Goal: Transaction & Acquisition: Book appointment/travel/reservation

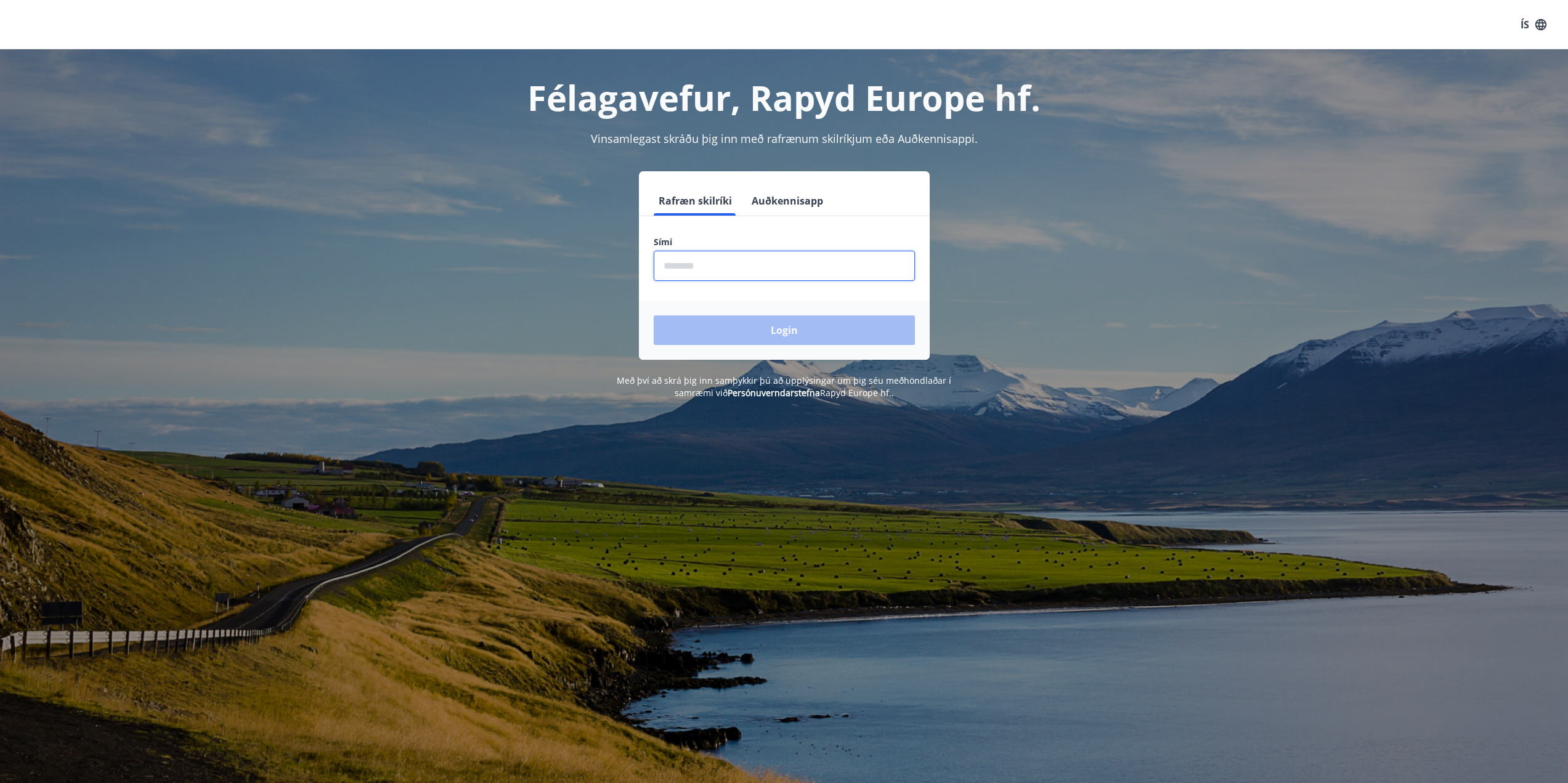
click at [747, 262] on input "phone" at bounding box center [784, 266] width 261 height 30
type input "********"
click at [653, 316] on button "Login" at bounding box center [784, 330] width 261 height 29
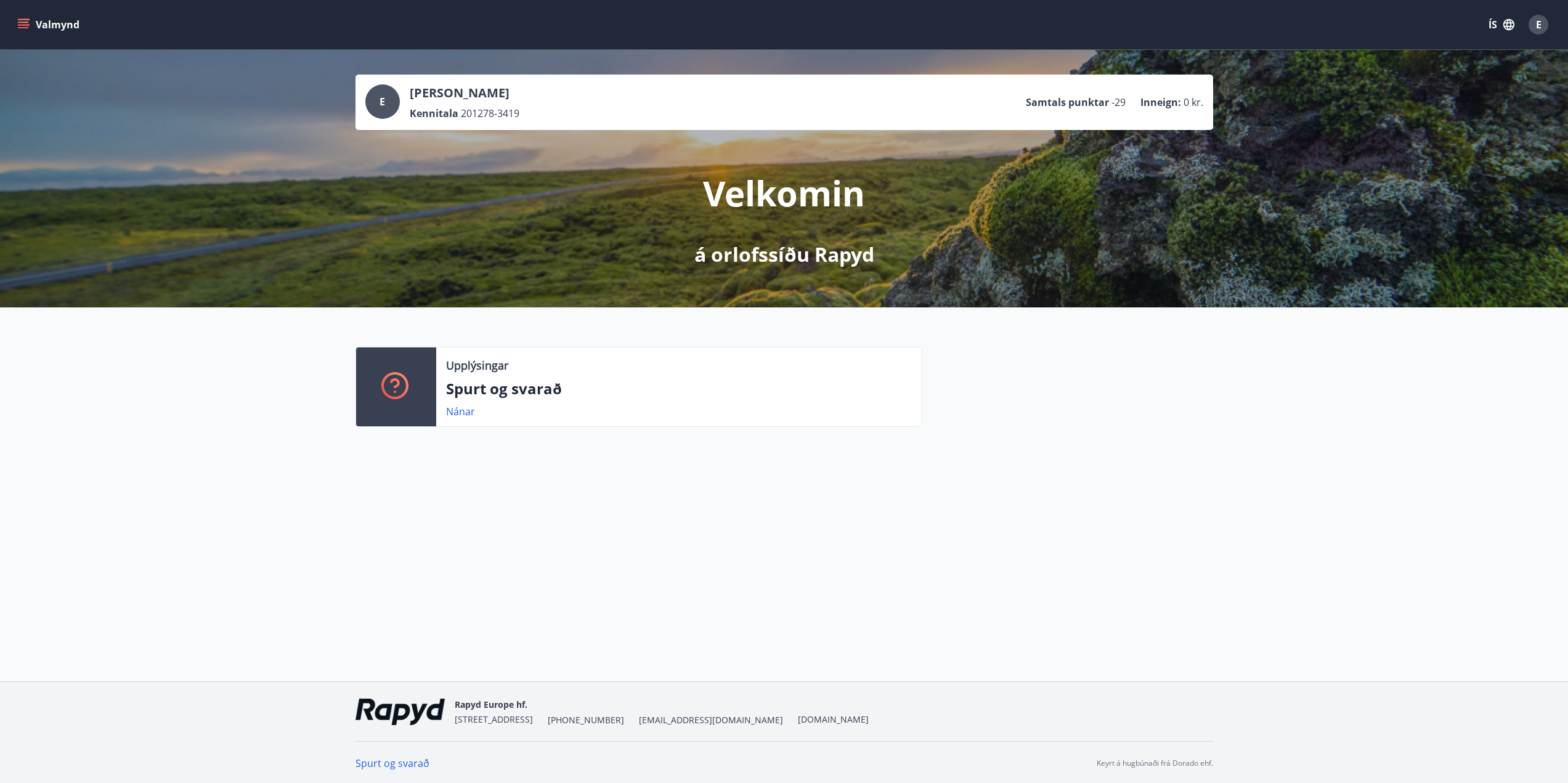
scroll to position [2, 0]
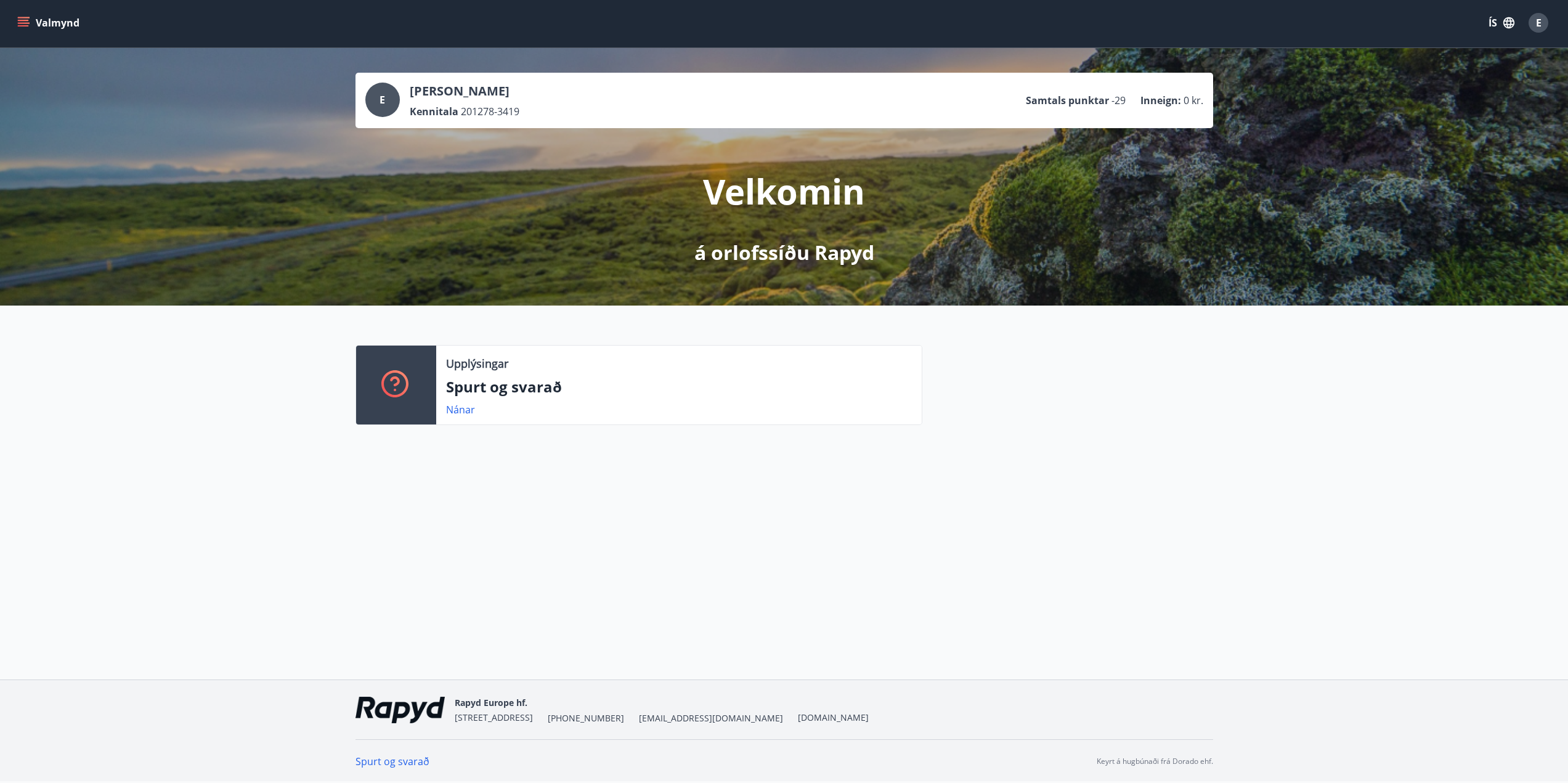
click at [35, 17] on button "Valmynd" at bounding box center [49, 23] width 70 height 22
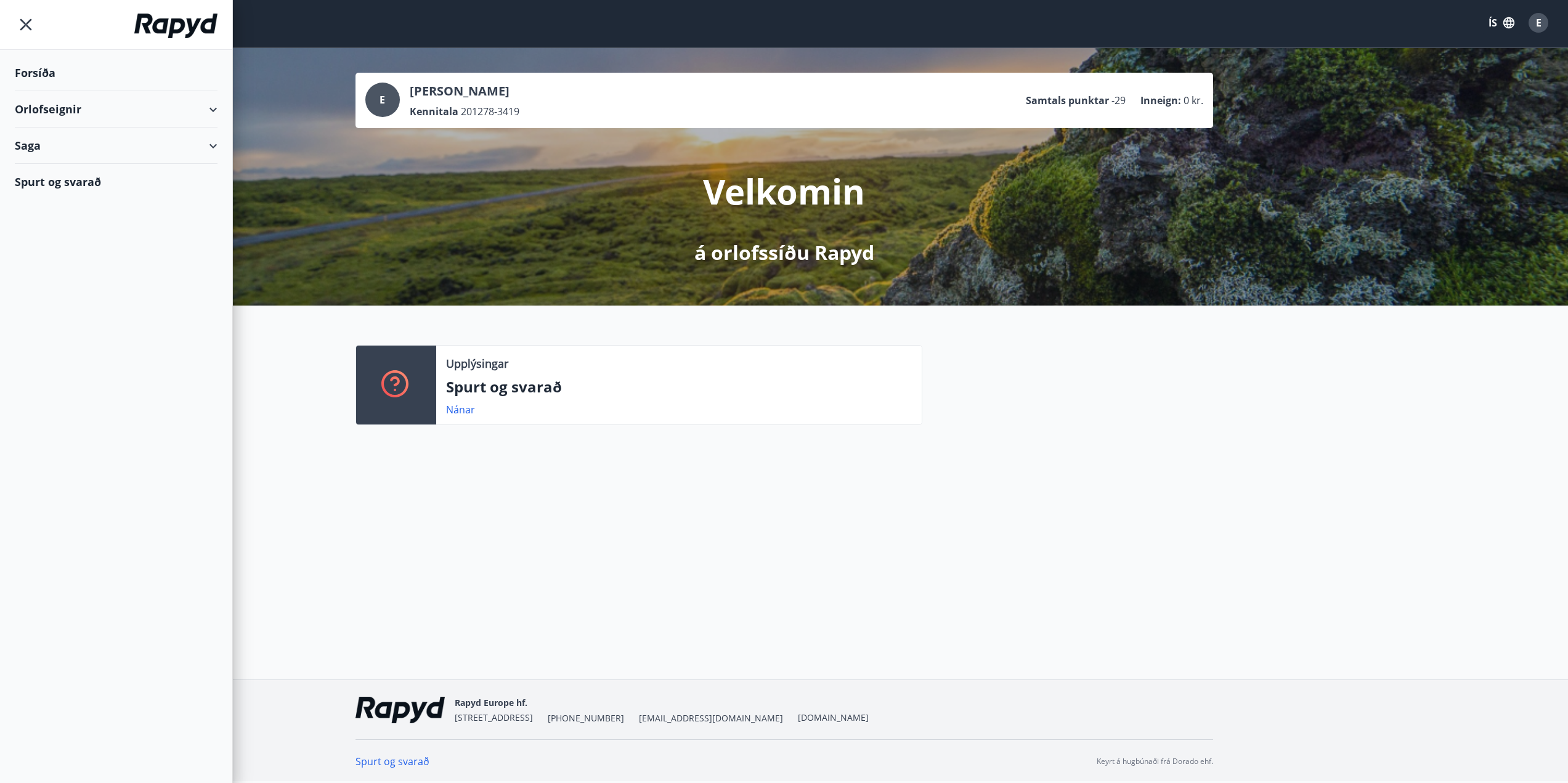
click at [48, 110] on div "Orlofseignir" at bounding box center [116, 109] width 202 height 36
click at [54, 139] on div "Framboð" at bounding box center [116, 141] width 183 height 26
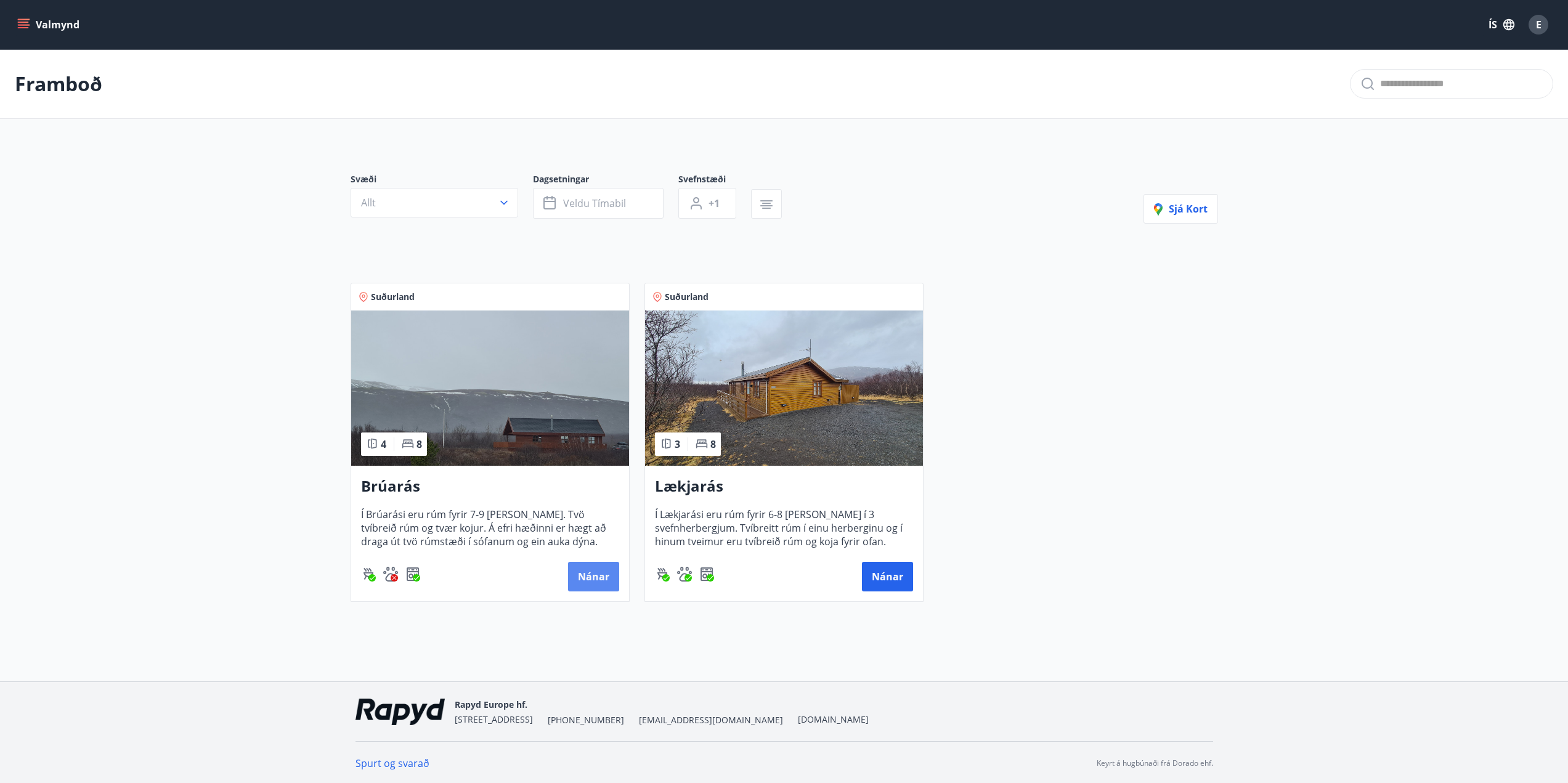
click at [590, 577] on button "Nánar" at bounding box center [594, 576] width 51 height 29
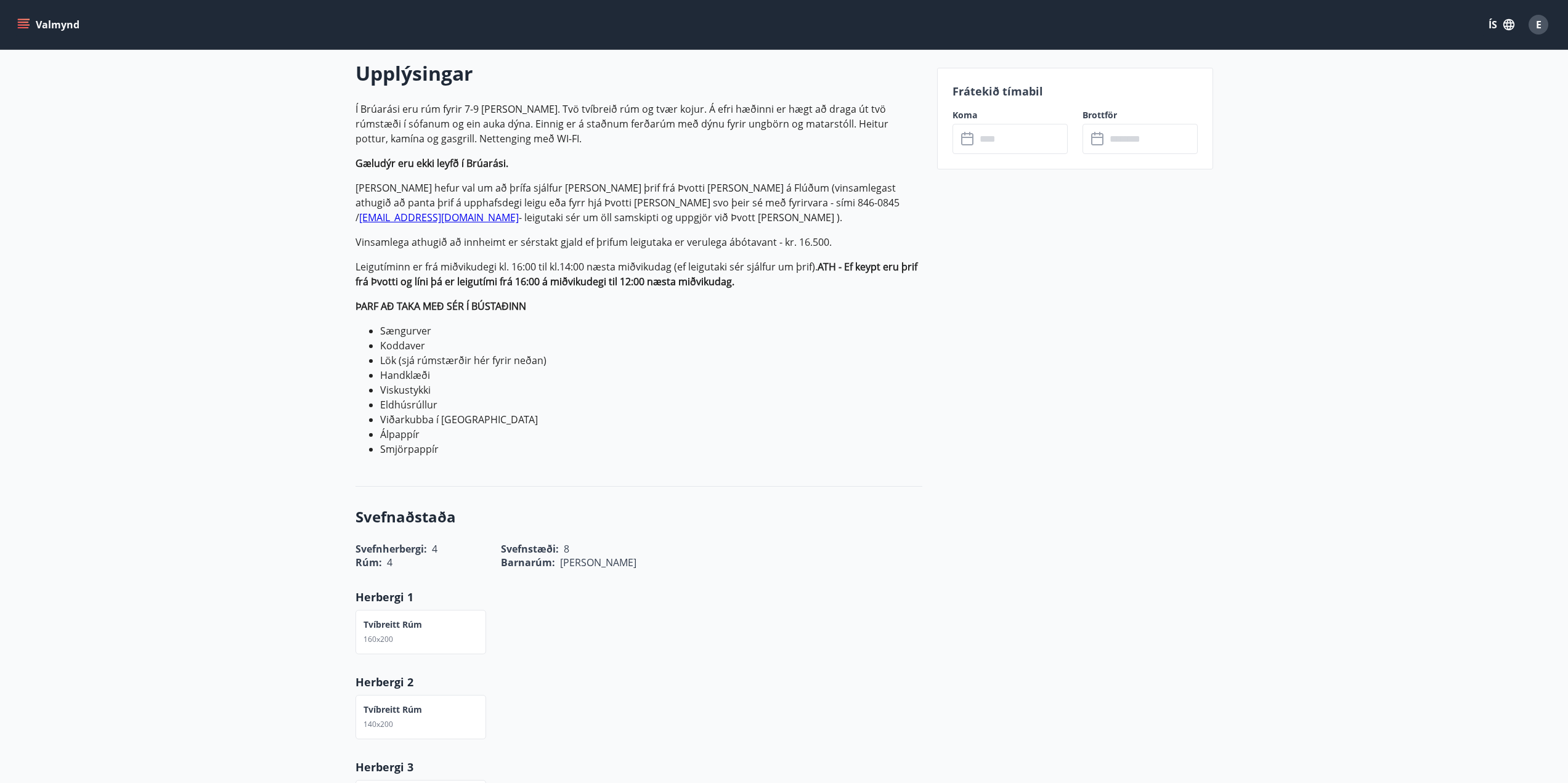
scroll to position [185, 0]
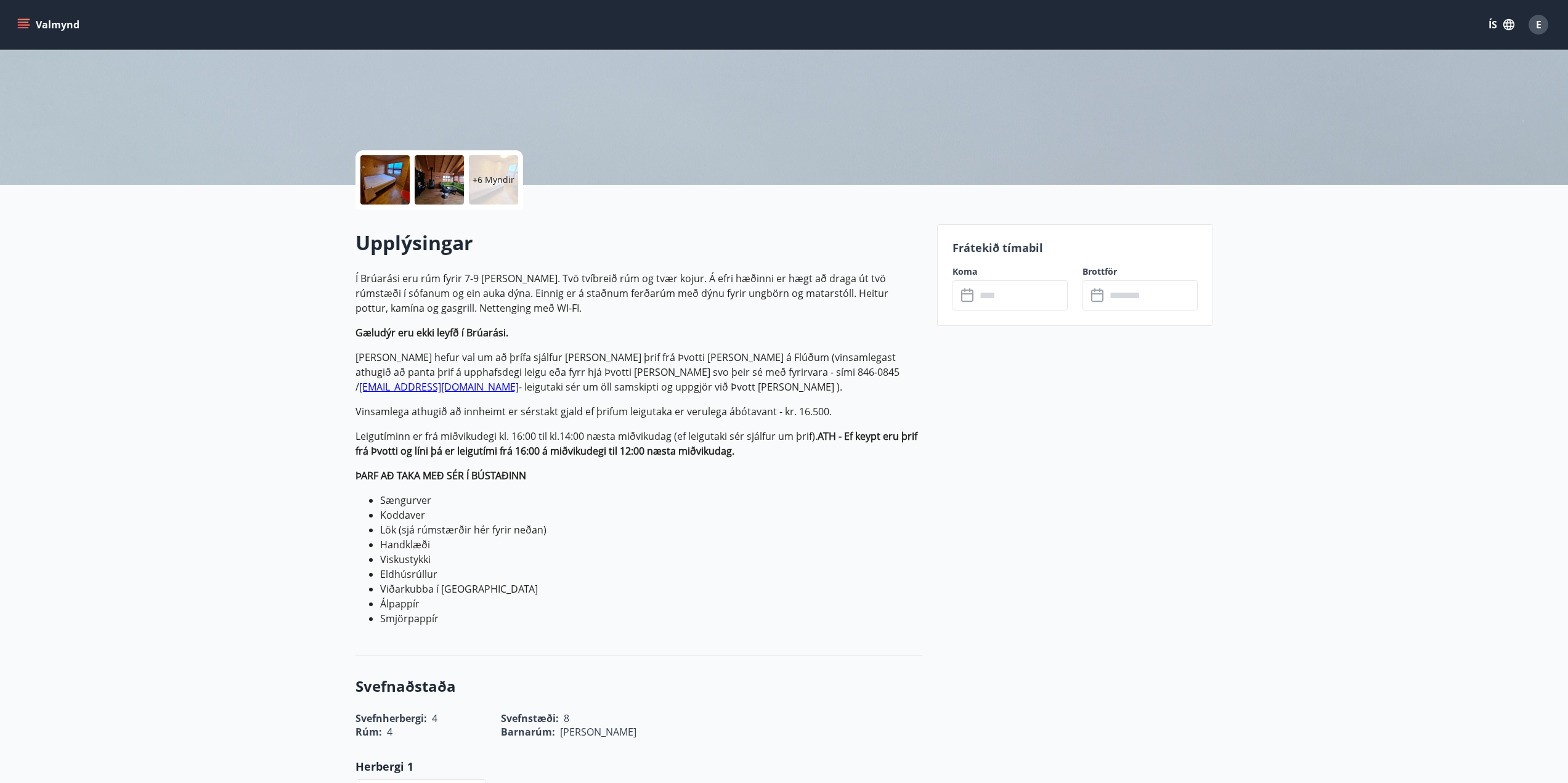
click at [986, 298] on input "text" at bounding box center [1022, 295] width 92 height 30
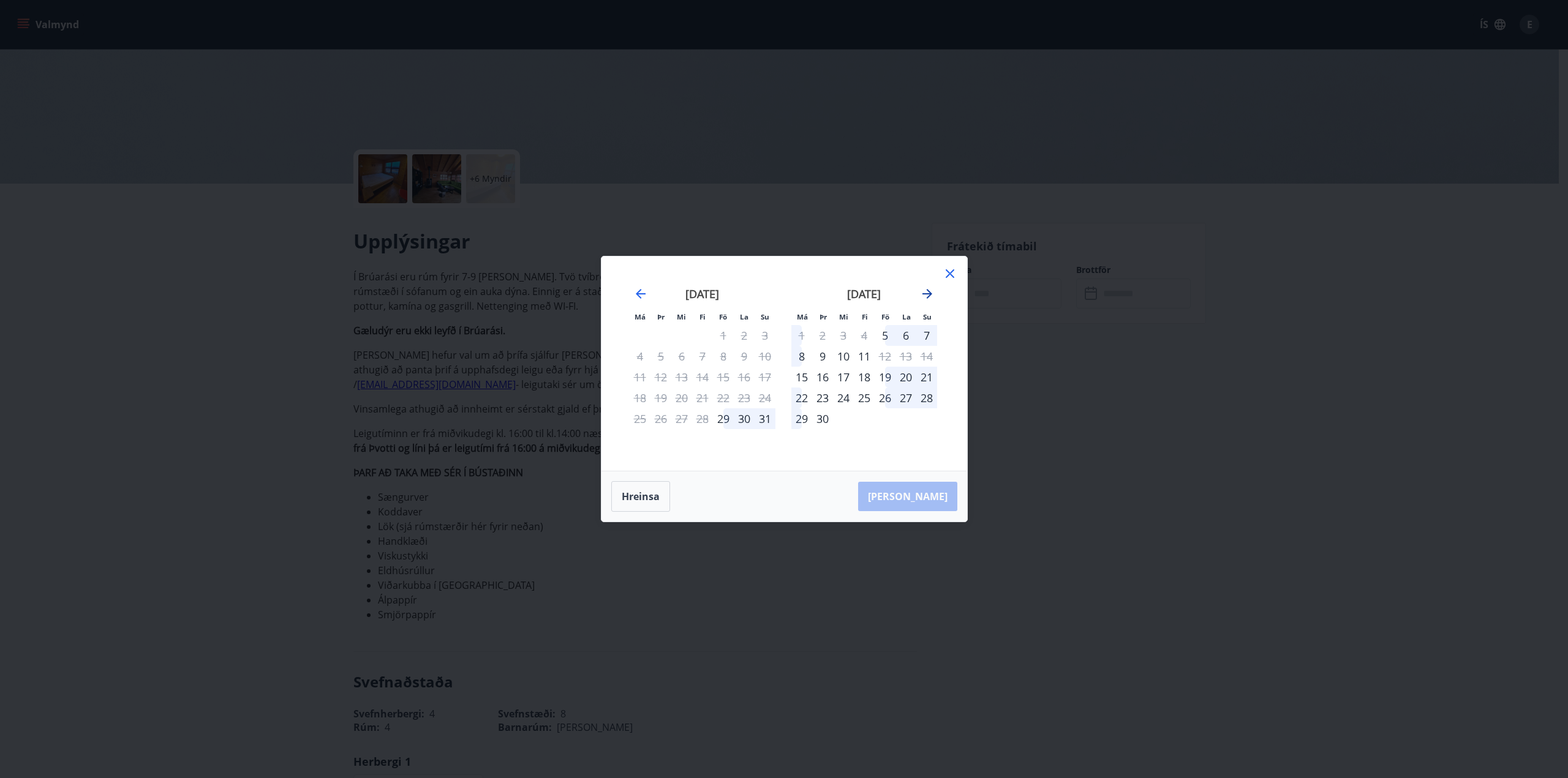
click at [933, 291] on icon "Move forward to switch to the next month." at bounding box center [927, 294] width 15 height 15
click at [884, 378] on div "17" at bounding box center [885, 377] width 21 height 21
click at [804, 400] on div "20" at bounding box center [801, 398] width 21 height 21
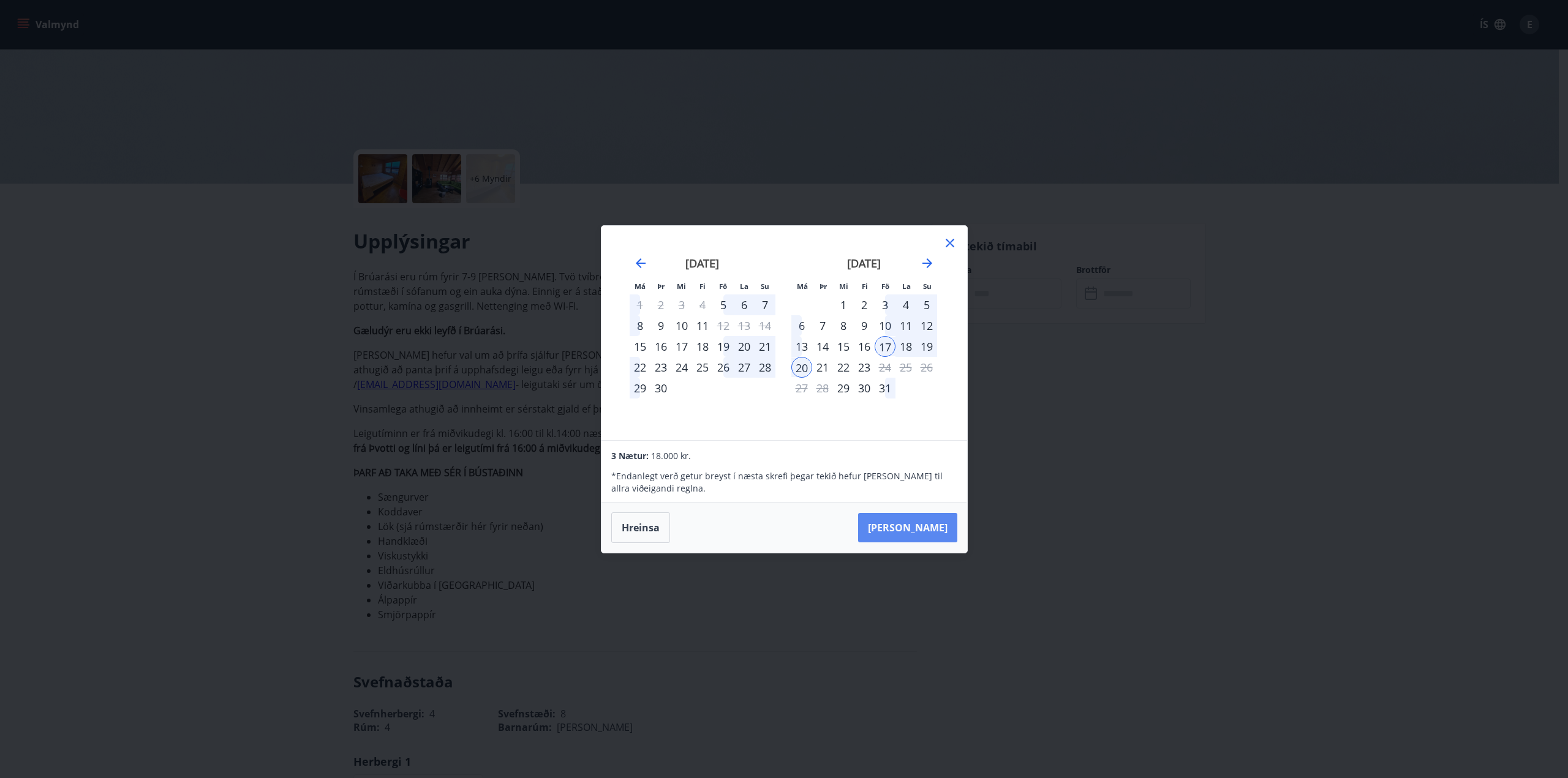
click at [914, 521] on button "Taka Frá" at bounding box center [907, 527] width 99 height 29
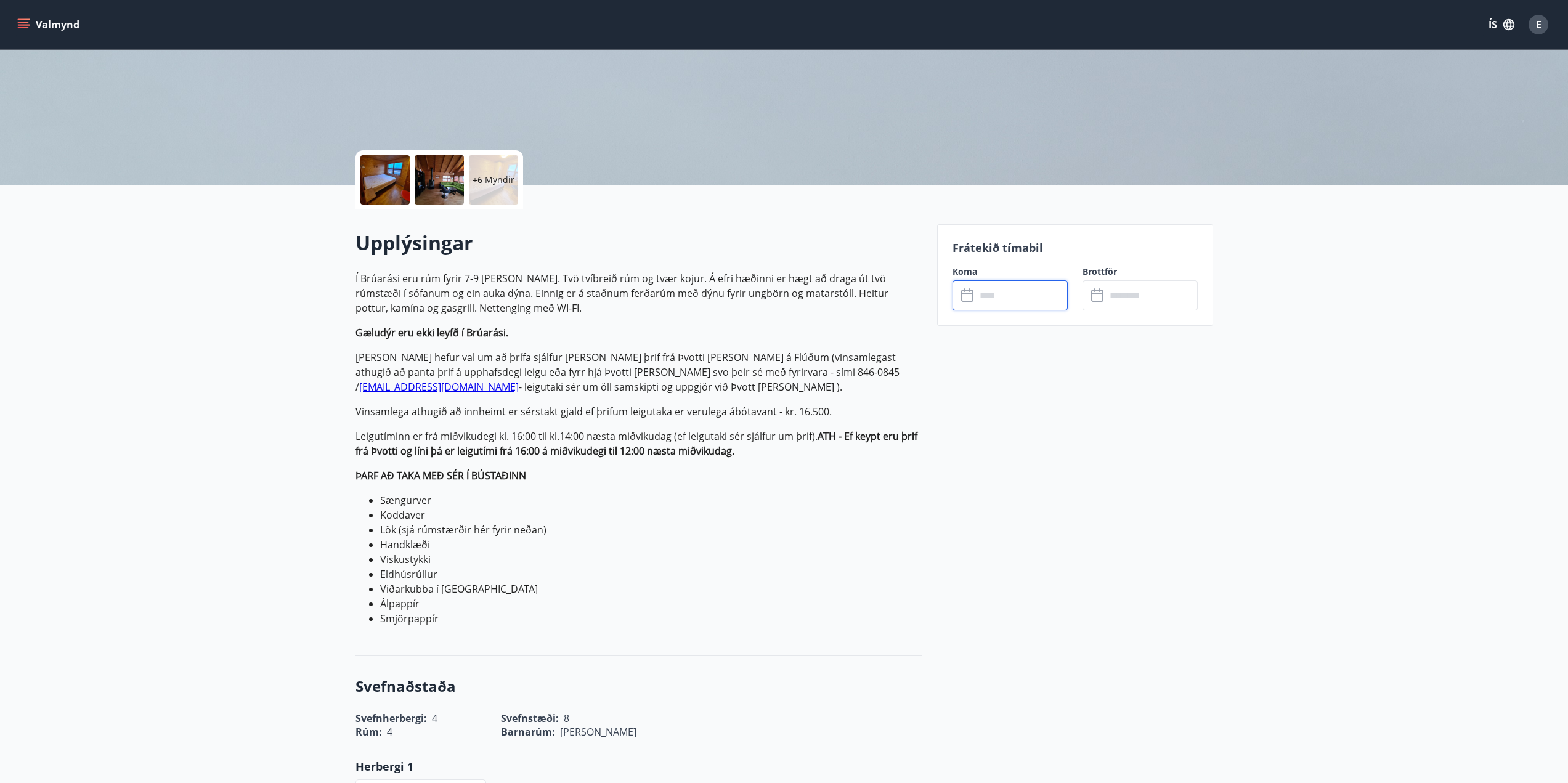
type input "******"
click at [1137, 407] on button "Greiða" at bounding box center [1140, 408] width 115 height 29
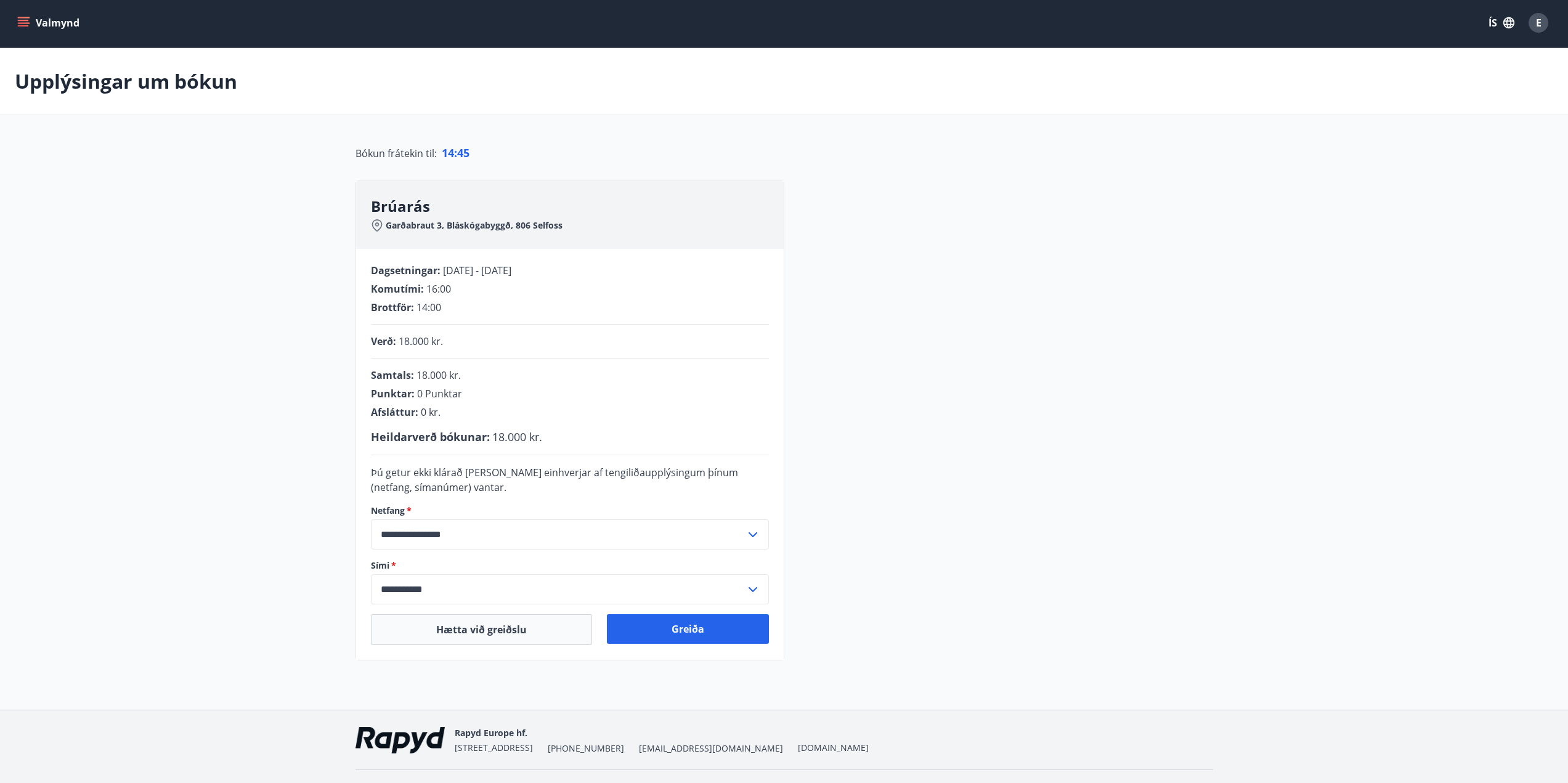
scroll to position [32, 0]
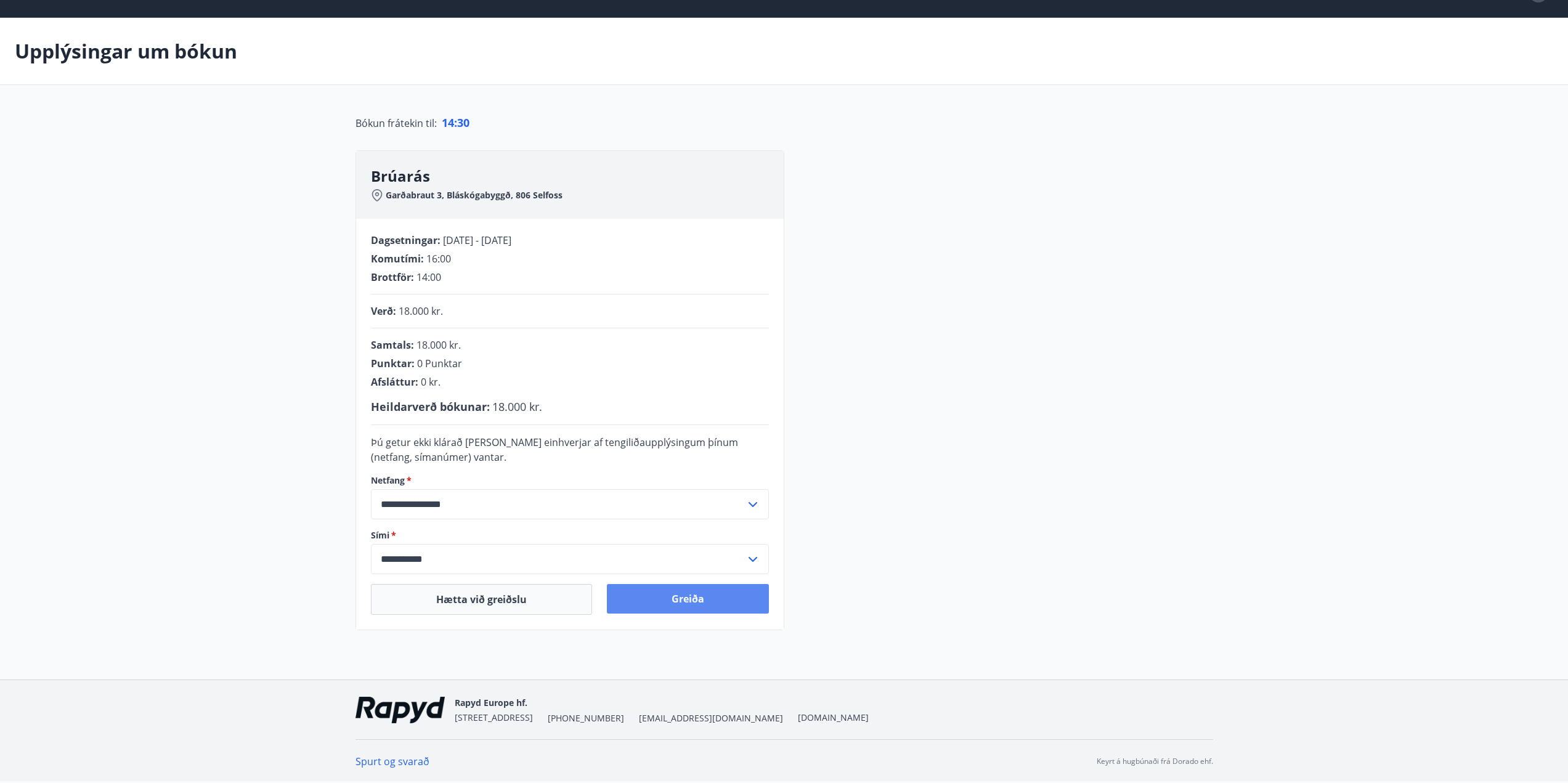
click at [654, 597] on button "Greiða" at bounding box center [688, 599] width 162 height 29
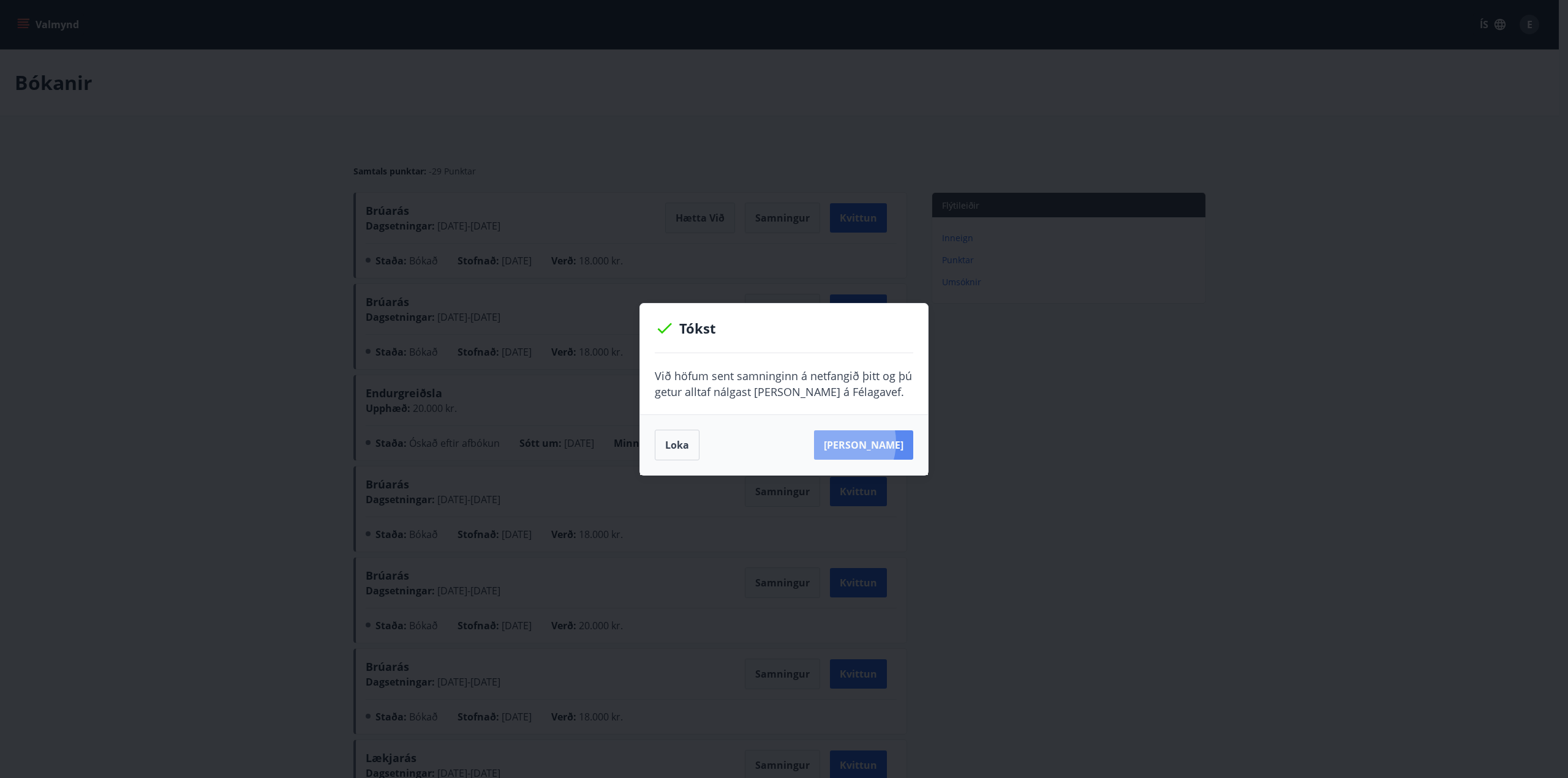
click at [855, 442] on button "Sjá samning" at bounding box center [863, 445] width 99 height 29
drag, startPoint x: 675, startPoint y: 440, endPoint x: 863, endPoint y: 332, distance: 216.8
click at [675, 440] on button "Loka" at bounding box center [677, 445] width 45 height 30
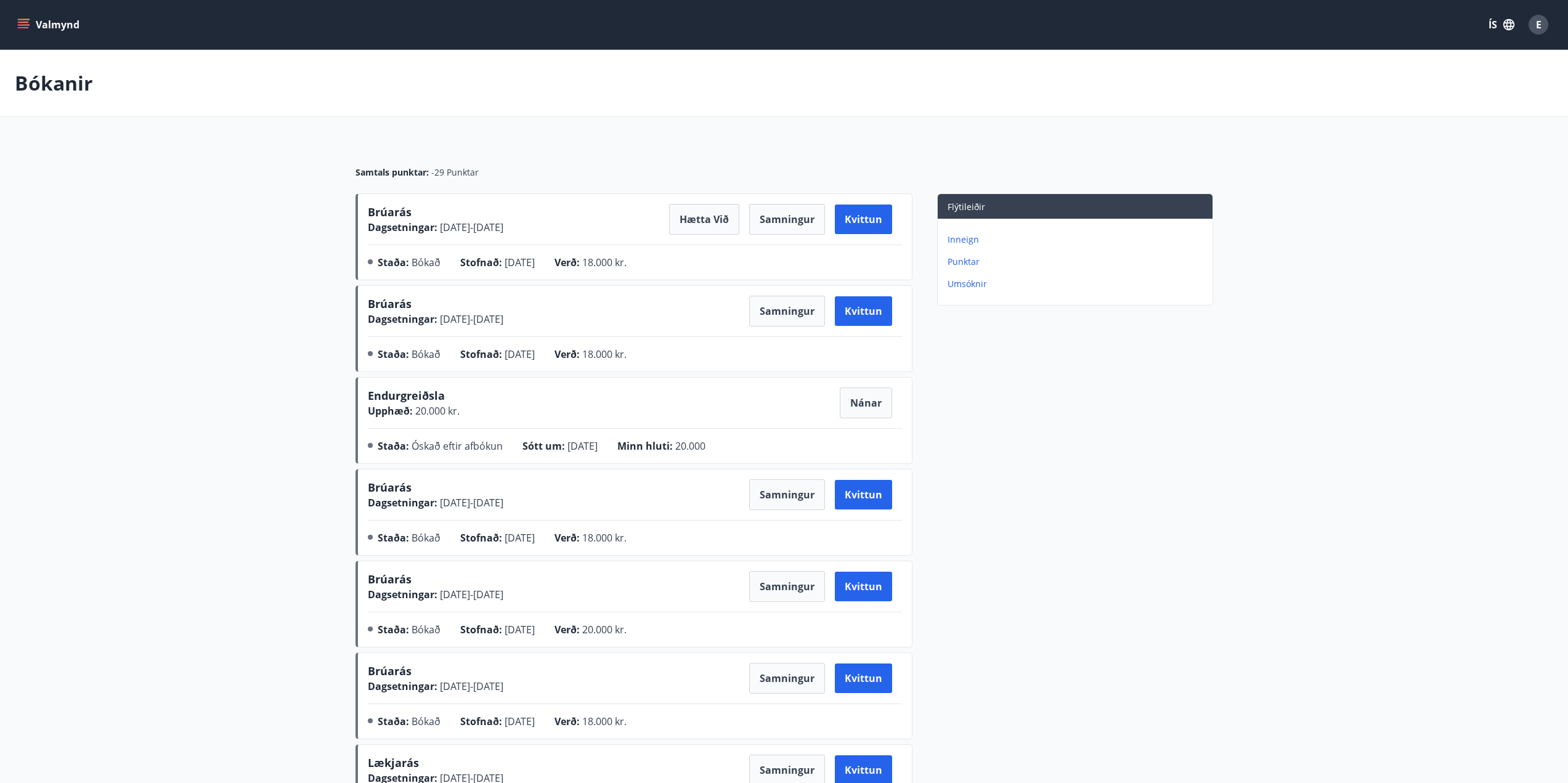
click at [1534, 25] on div "E" at bounding box center [1539, 25] width 20 height 20
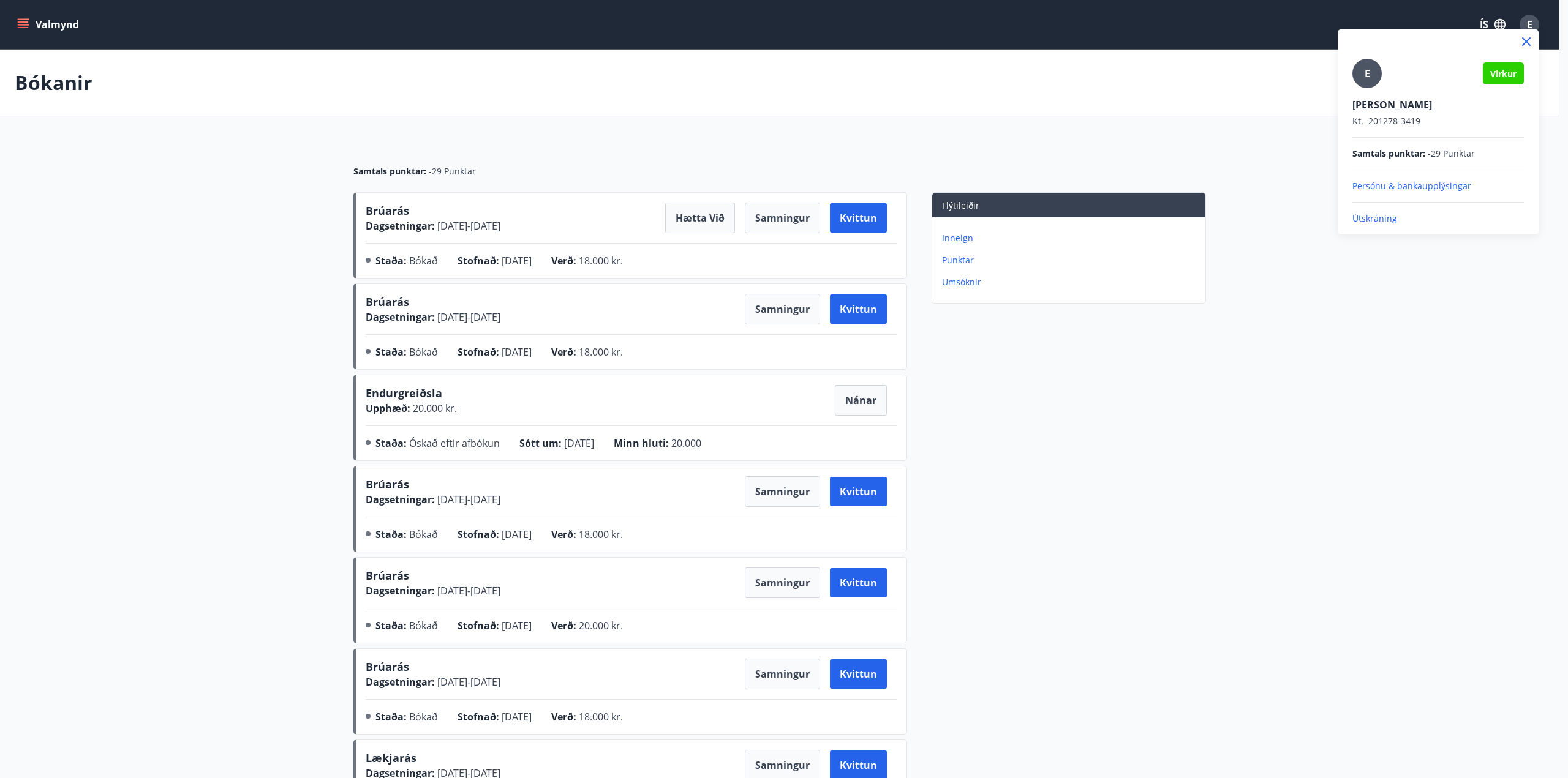
click at [1384, 213] on p "Útskráning" at bounding box center [1437, 219] width 171 height 12
